Goal: Navigation & Orientation: Go to known website

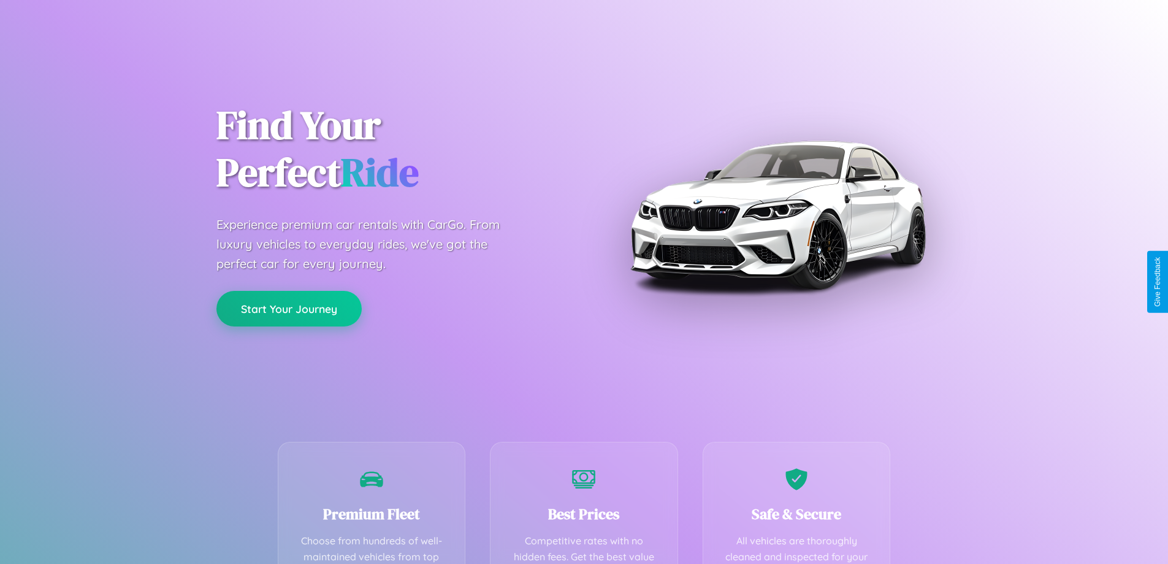
click at [289, 308] on button "Start Your Journey" at bounding box center [288, 309] width 145 height 36
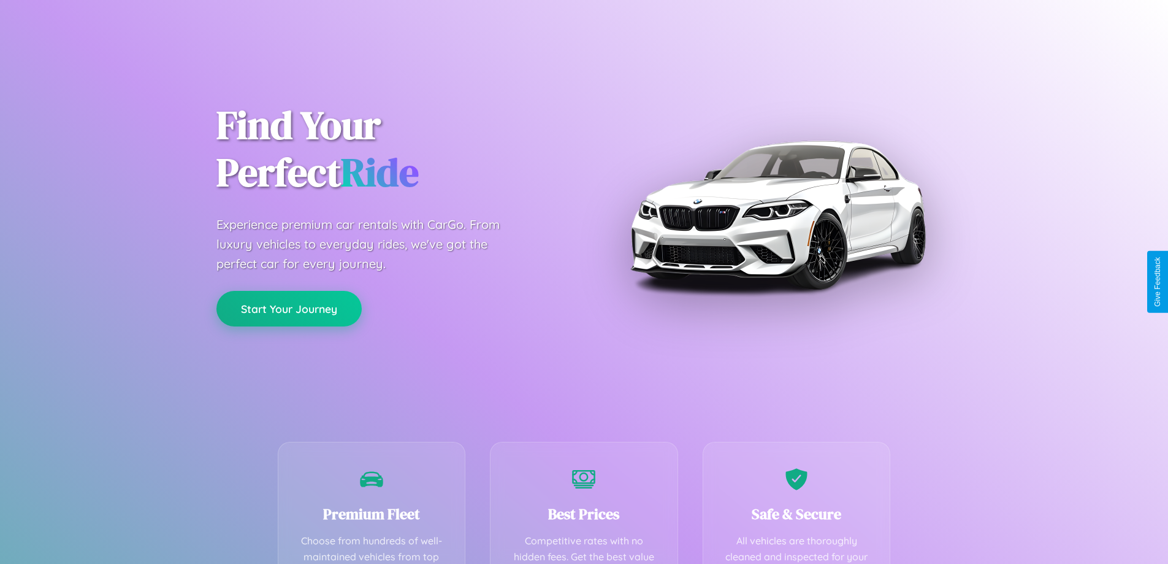
click at [289, 308] on button "Start Your Journey" at bounding box center [288, 309] width 145 height 36
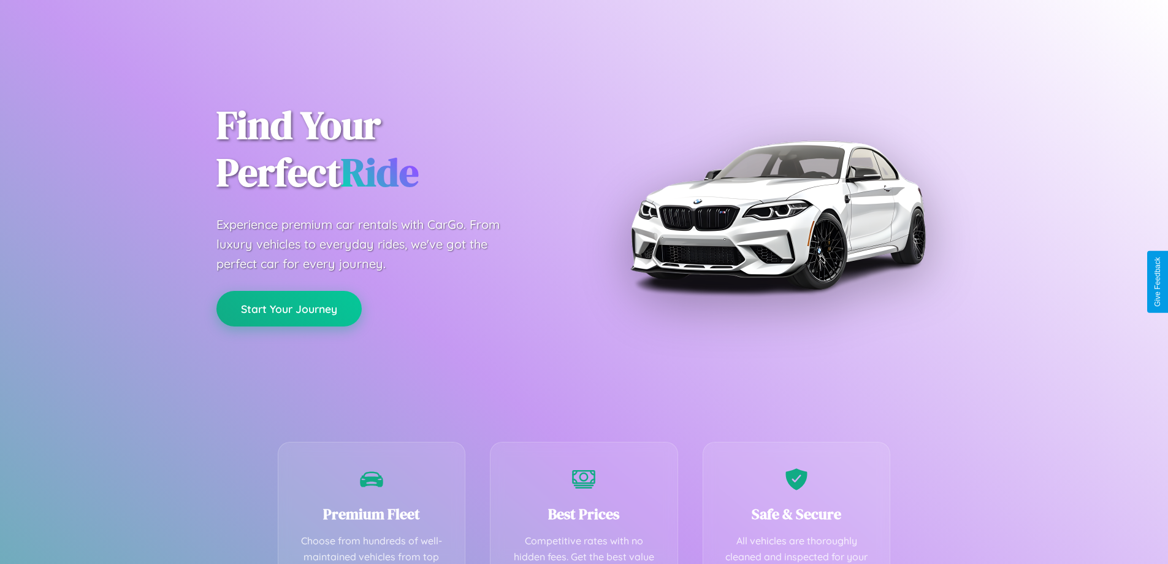
click at [289, 308] on button "Start Your Journey" at bounding box center [288, 309] width 145 height 36
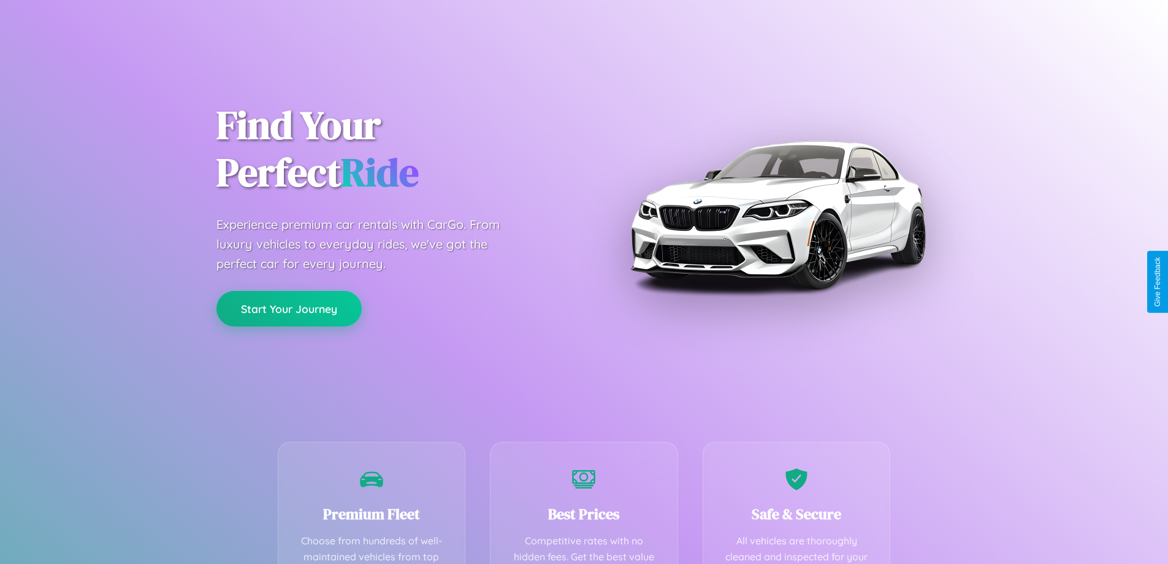
click at [289, 308] on button "Start Your Journey" at bounding box center [288, 309] width 145 height 36
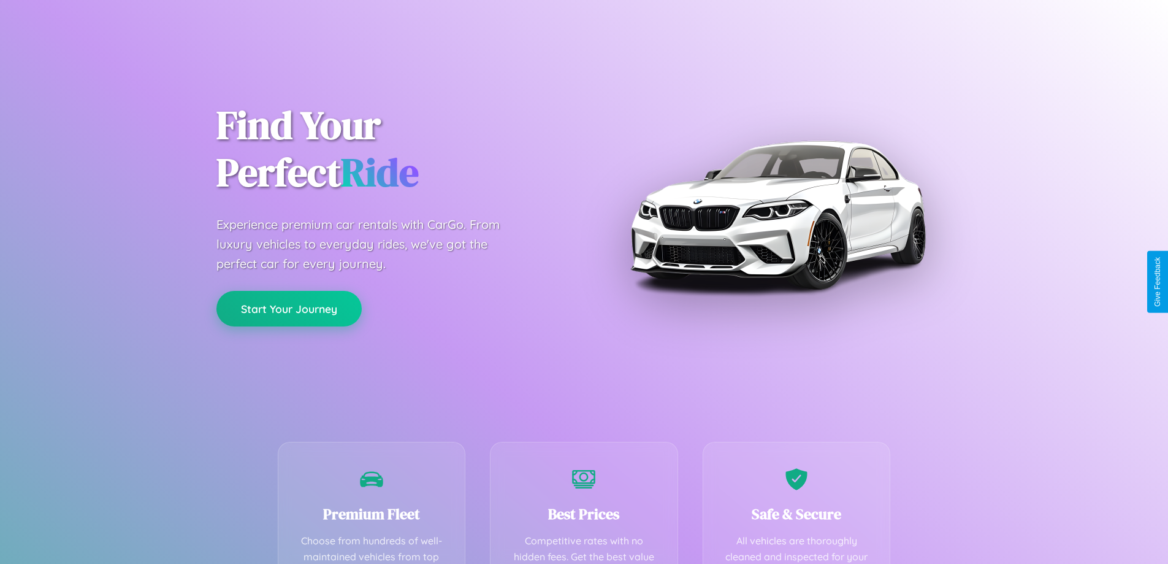
click at [289, 308] on button "Start Your Journey" at bounding box center [288, 309] width 145 height 36
